Goal: Transaction & Acquisition: Purchase product/service

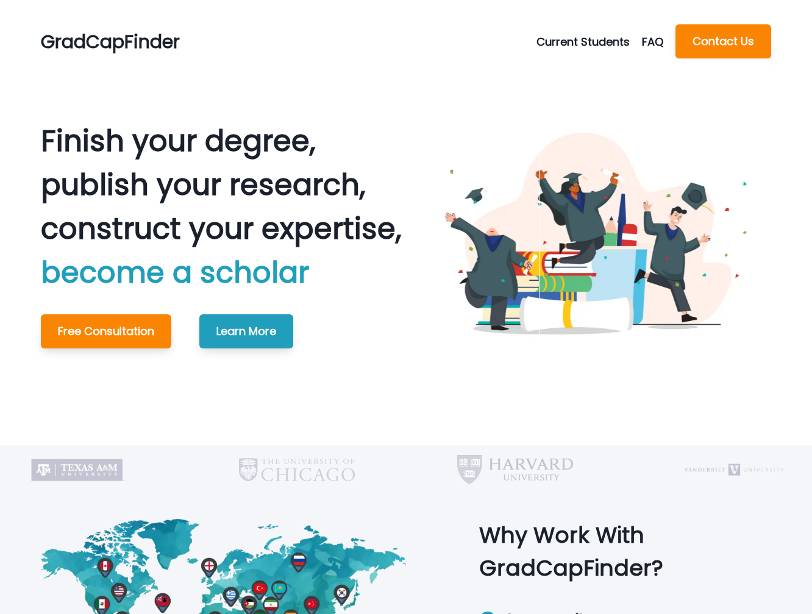
click at [567, 42] on button "Current Students" at bounding box center [588, 42] width 105 height 16
click at [563, 72] on button "Schedule Meeting" at bounding box center [588, 71] width 135 height 22
click at [562, 39] on button "Current Students" at bounding box center [588, 42] width 105 height 16
click at [563, 96] on button "Make A Payment" at bounding box center [588, 93] width 135 height 22
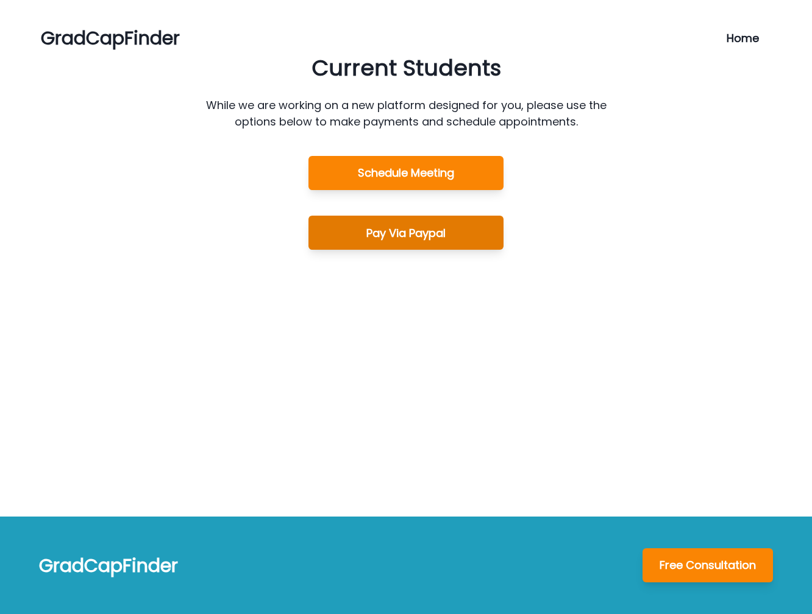
click at [399, 232] on button "Pay Via Paypal" at bounding box center [405, 233] width 195 height 34
